Goal: Task Accomplishment & Management: Manage account settings

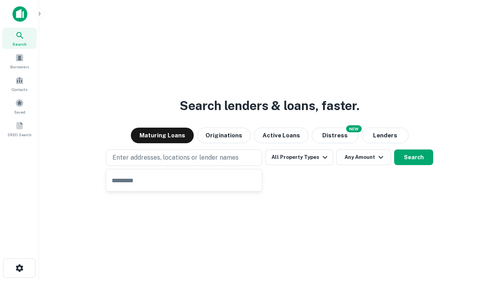
type input "**********"
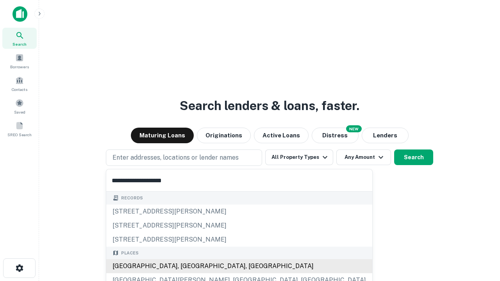
click at [187, 266] on div "[GEOGRAPHIC_DATA], [GEOGRAPHIC_DATA], [GEOGRAPHIC_DATA]" at bounding box center [239, 266] width 266 height 14
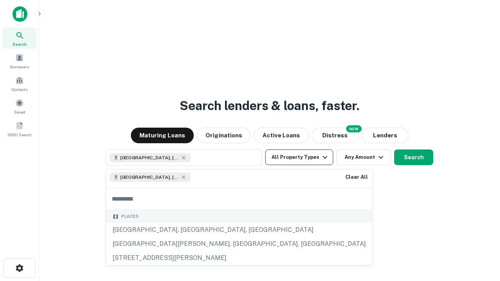
click at [299, 157] on button "All Property Types" at bounding box center [299, 158] width 68 height 16
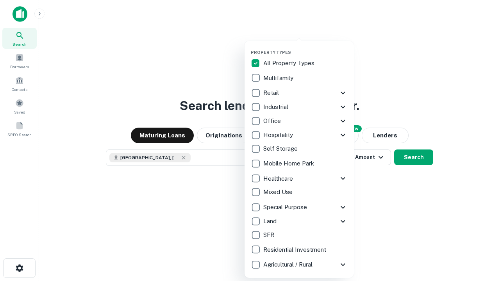
click at [306, 47] on button "button" at bounding box center [305, 47] width 109 height 0
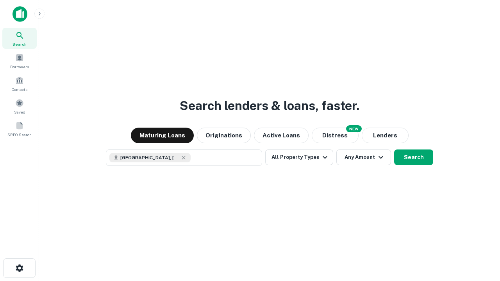
scroll to position [13, 0]
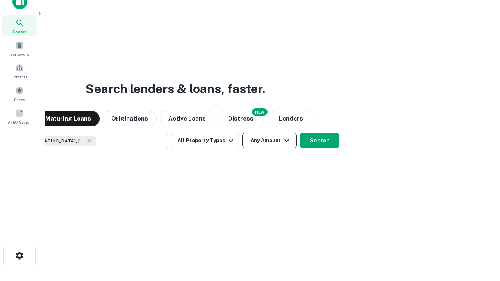
click at [242, 133] on button "Any Amount" at bounding box center [269, 141] width 55 height 16
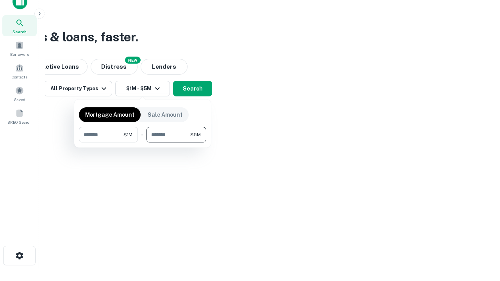
type input "*******"
click at [143, 143] on button "button" at bounding box center [142, 143] width 127 height 0
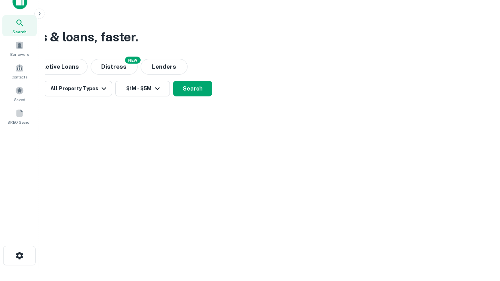
scroll to position [13, 0]
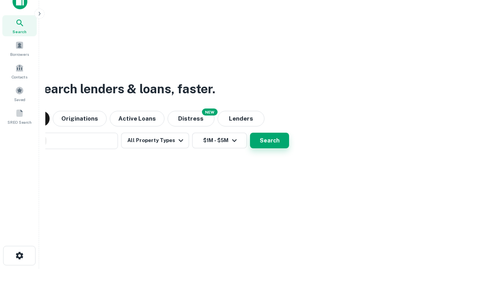
click at [250, 133] on button "Search" at bounding box center [269, 141] width 39 height 16
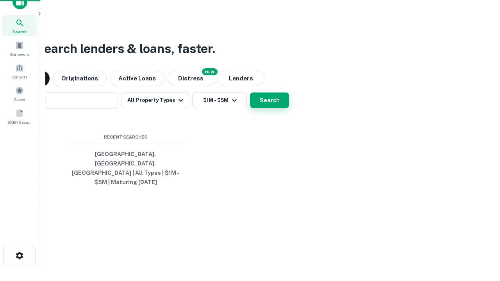
scroll to position [25, 221]
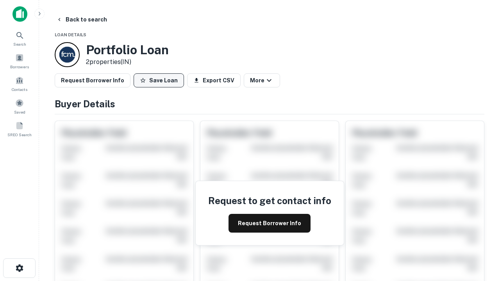
click at [159, 80] on button "Save Loan" at bounding box center [159, 80] width 50 height 14
click at [161, 80] on button "Save Loan" at bounding box center [159, 80] width 50 height 14
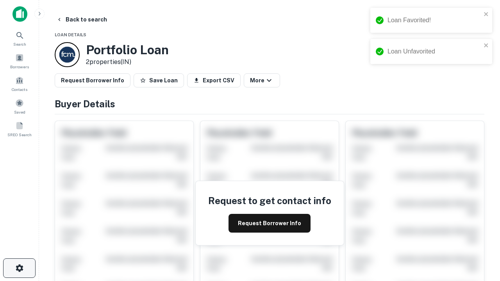
click at [19, 268] on icon "button" at bounding box center [19, 268] width 9 height 9
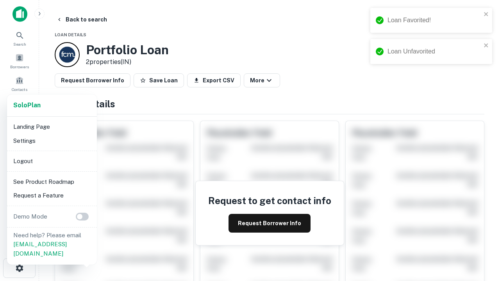
click at [52, 161] on li "Logout" at bounding box center [52, 161] width 84 height 14
